Goal: Obtain resource: Download file/media

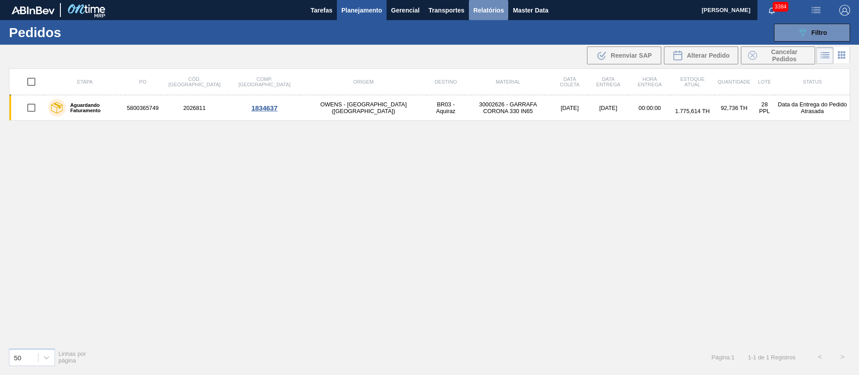
click at [494, 13] on span "Relatórios" at bounding box center [488, 10] width 30 height 11
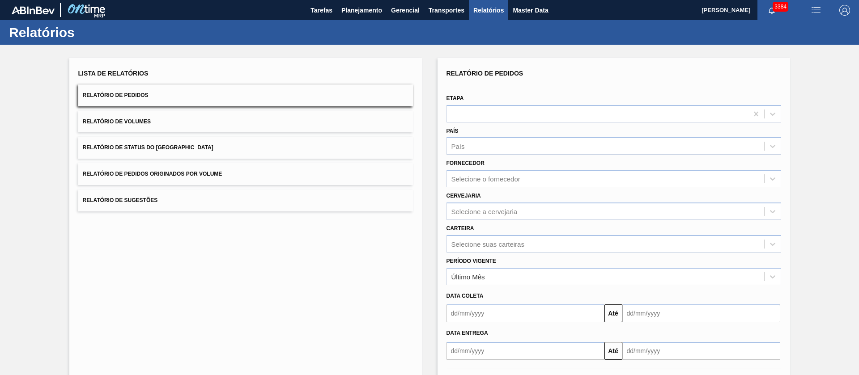
drag, startPoint x: 150, startPoint y: 149, endPoint x: 273, endPoint y: 164, distance: 123.9
click at [151, 148] on span "Relatório de Status do [GEOGRAPHIC_DATA]" at bounding box center [148, 147] width 131 height 6
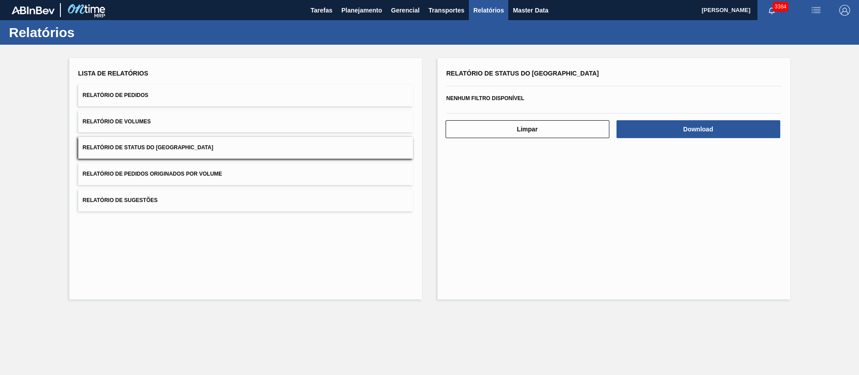
click at [209, 169] on button "Relatório de Pedidos Originados por Volume" at bounding box center [245, 174] width 335 height 22
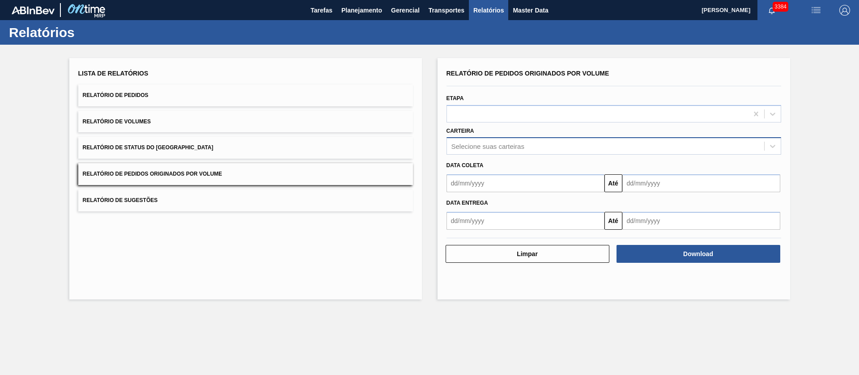
click at [513, 151] on div "Selecione suas carteiras" at bounding box center [605, 146] width 317 height 13
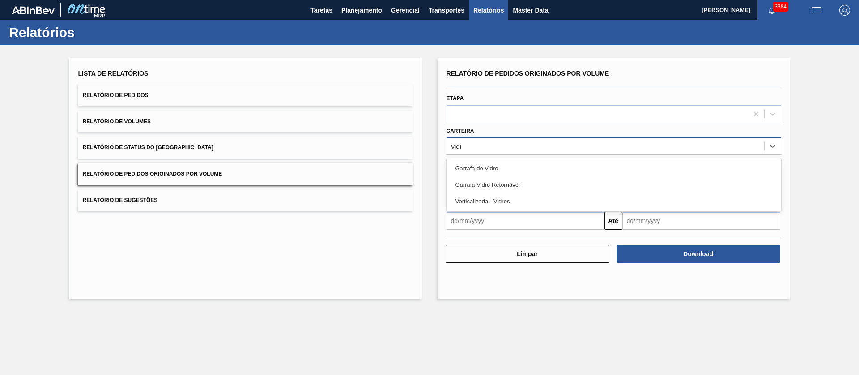
type input "vidro"
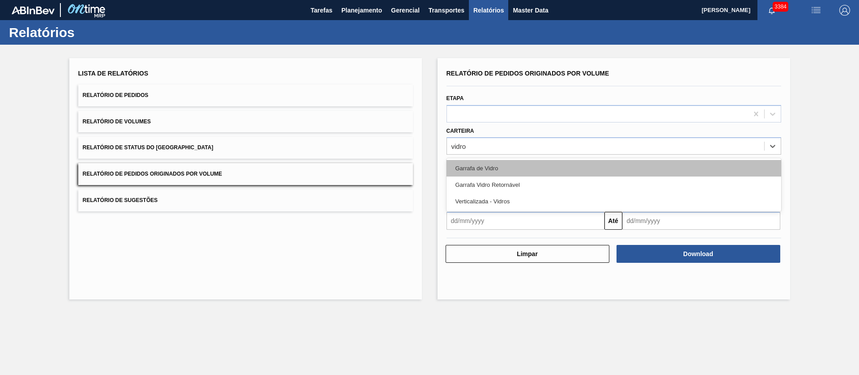
click at [498, 166] on div "Garrafa de Vidro" at bounding box center [613, 168] width 335 height 17
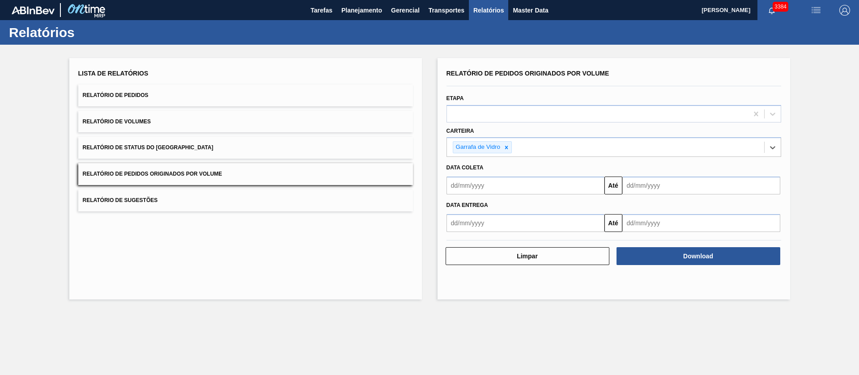
drag, startPoint x: 492, startPoint y: 190, endPoint x: 494, endPoint y: 194, distance: 4.8
click at [492, 190] on input "text" at bounding box center [525, 186] width 158 height 18
click at [473, 235] on div "1" at bounding box center [471, 236] width 12 height 12
type input "[DATE]"
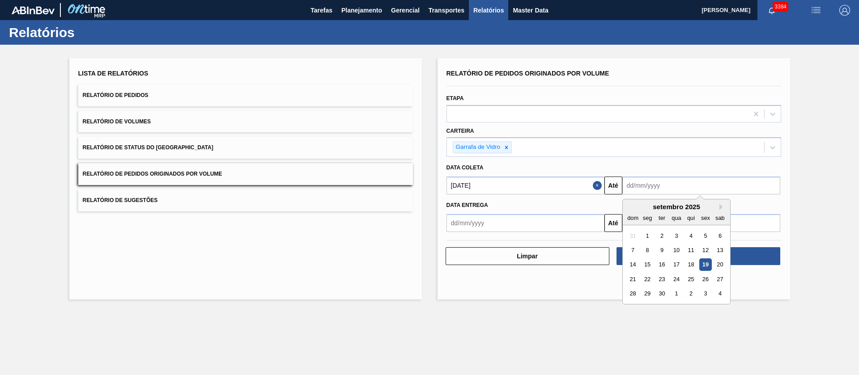
click at [674, 186] on input "text" at bounding box center [701, 186] width 158 height 18
click at [720, 265] on div "20" at bounding box center [719, 265] width 12 height 12
type input "[DATE]"
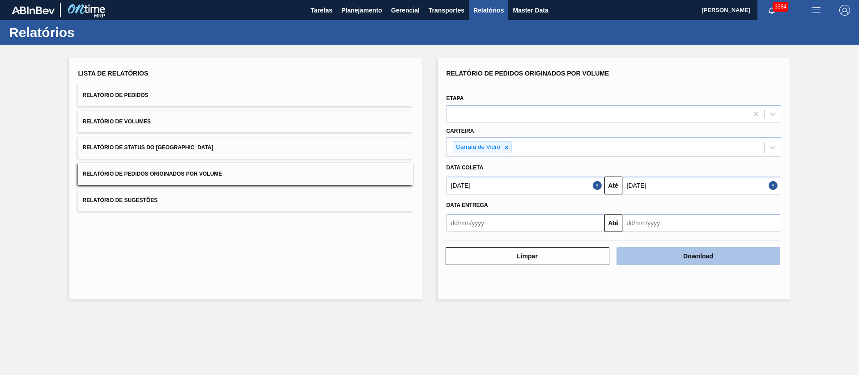
click at [694, 259] on button "Download" at bounding box center [698, 256] width 164 height 18
